Goal: Find specific page/section: Find specific page/section

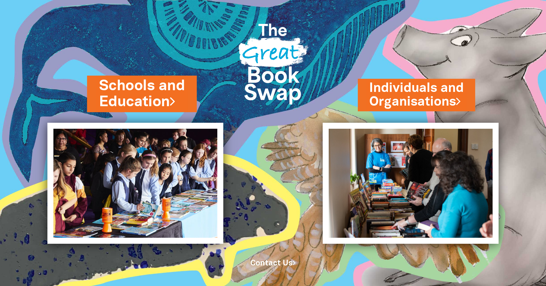
click at [165, 100] on link "Schools and Education" at bounding box center [142, 94] width 86 height 36
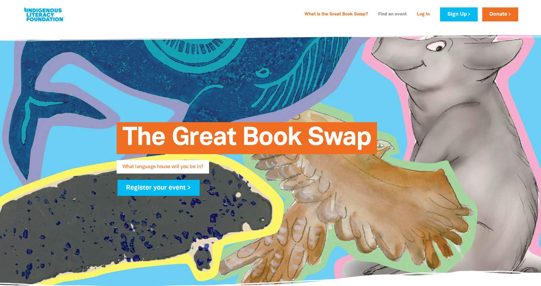
click at [386, 15] on link "Find an event" at bounding box center [392, 14] width 35 height 9
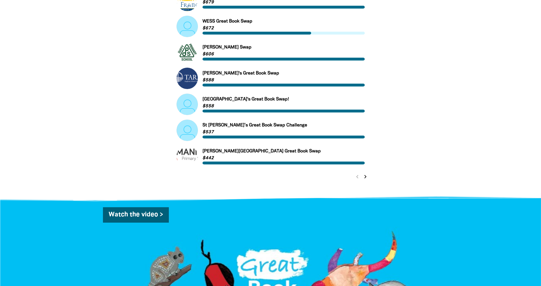
scroll to position [228, 0]
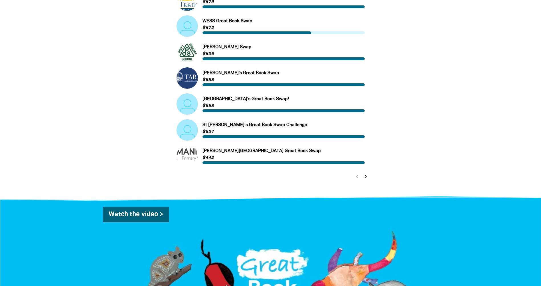
click at [365, 178] on icon "chevron_right" at bounding box center [365, 176] width 7 height 7
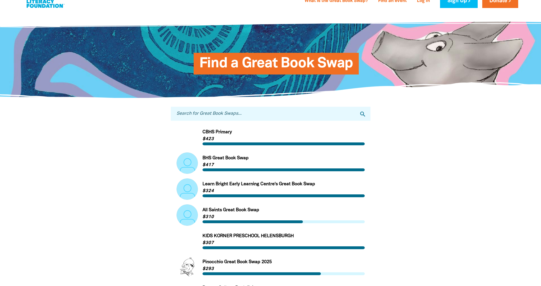
scroll to position [0, 0]
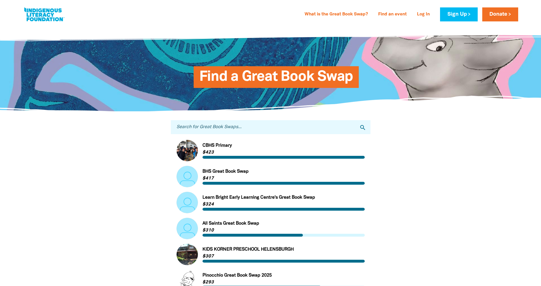
click at [273, 127] on input "Search for Great Book Swaps..." at bounding box center [271, 127] width 200 height 14
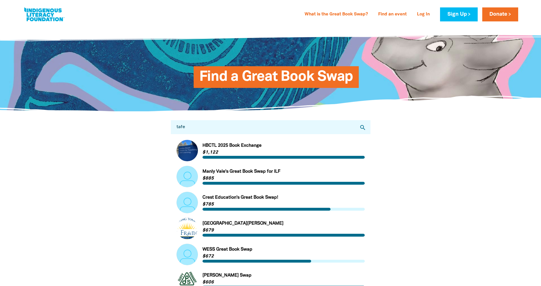
drag, startPoint x: 204, startPoint y: 128, endPoint x: 186, endPoint y: 131, distance: 18.8
click at [186, 131] on input "tafe" at bounding box center [271, 127] width 200 height 14
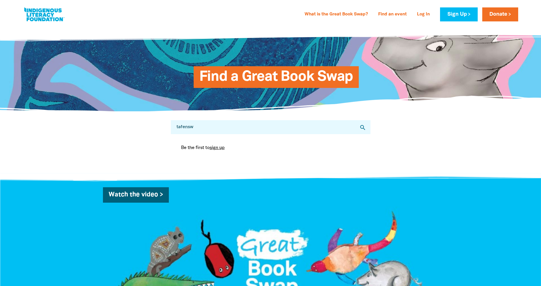
click at [186, 128] on input "tafensw" at bounding box center [271, 127] width 200 height 14
type input "tafe nsw"
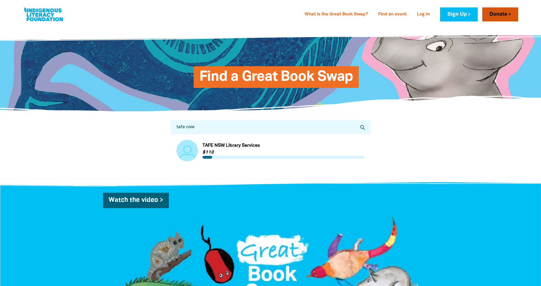
click at [507, 15] on link "Donate" at bounding box center [501, 14] width 36 height 14
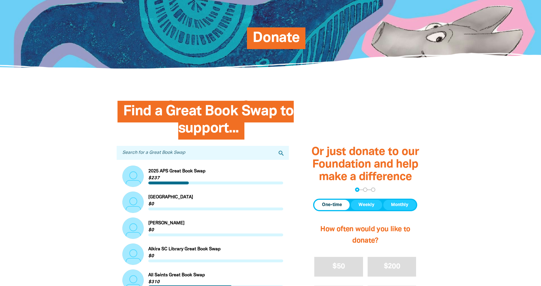
scroll to position [114, 0]
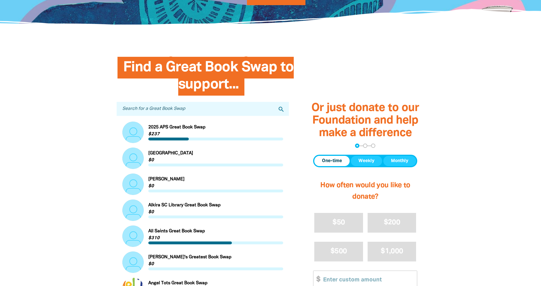
click at [199, 111] on input "Search for a Great Book Swap" at bounding box center [203, 109] width 173 height 14
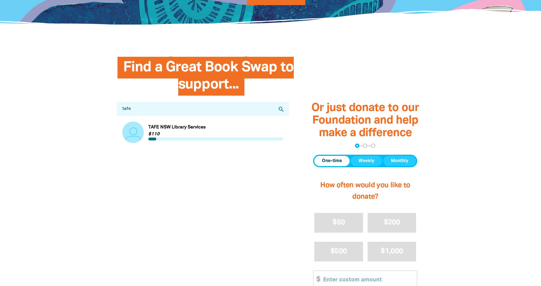
type input "tafe"
click at [208, 132] on link "Link to TAFE NSW Library Services" at bounding box center [202, 132] width 161 height 21
